Goal: Share content

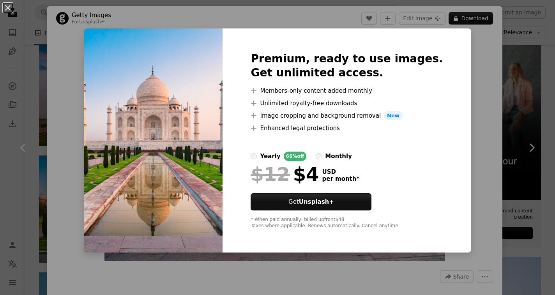
scroll to position [156, 0]
click at [438, 227] on div "Premium, ready to use images. Get unlimited access. A plus sign Members-only co…" at bounding box center [346, 140] width 248 height 224
click at [456, 191] on div "An X shape Premium, ready to use images. Get unlimited access. A plus sign Memb…" at bounding box center [277, 147] width 555 height 295
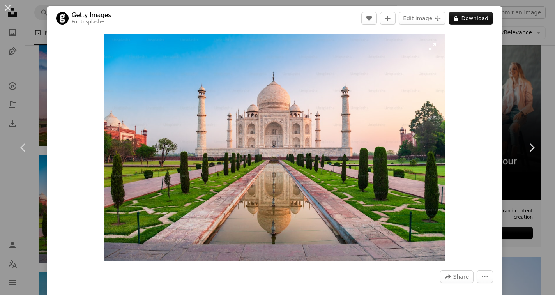
click at [258, 201] on img "Zoom in on this image" at bounding box center [274, 147] width 340 height 227
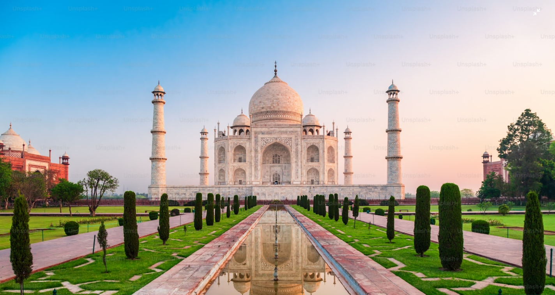
scroll to position [34, 0]
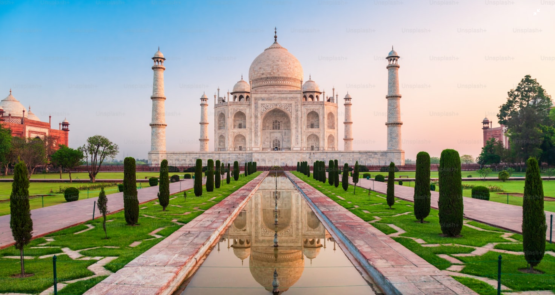
click at [394, 203] on img "Zoom out on this image" at bounding box center [277, 151] width 555 height 370
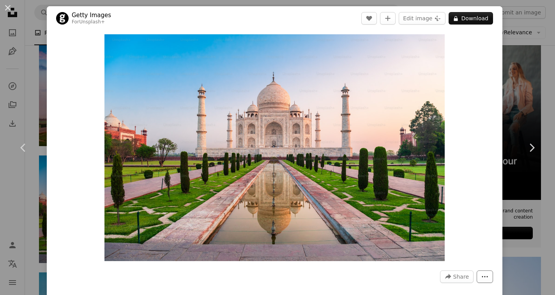
click at [481, 274] on icon "More Actions" at bounding box center [484, 276] width 7 height 7
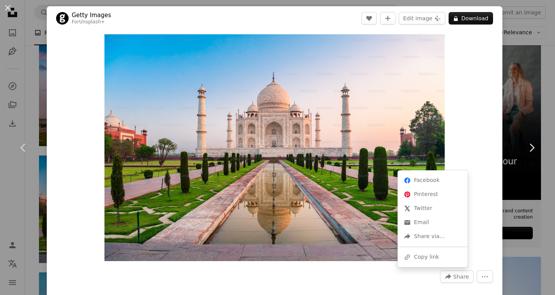
click at [455, 278] on span "Share" at bounding box center [461, 277] width 16 height 12
